Goal: Submit feedback/report problem

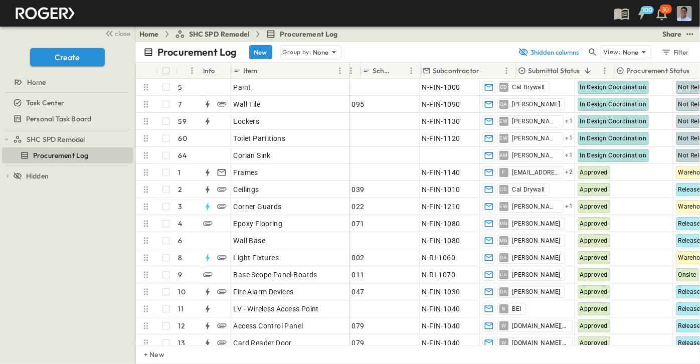
scroll to position [0, 59]
